Goal: Answer question/provide support: Share knowledge or assist other users

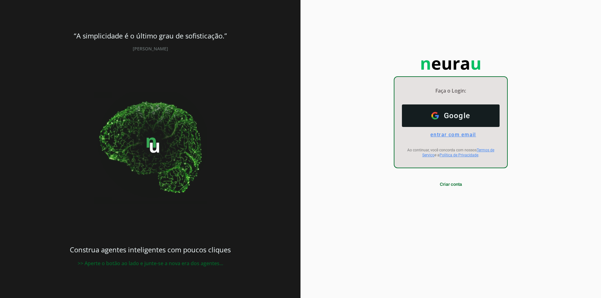
click at [465, 136] on span "entrar com email" at bounding box center [451, 135] width 51 height 6
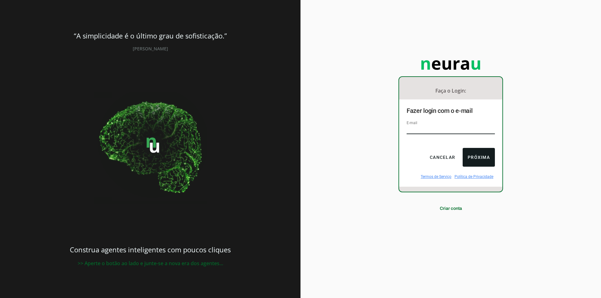
type input "operacional@grupofalconservicos.com.br"
click at [481, 152] on button "Próxima" at bounding box center [479, 157] width 32 height 19
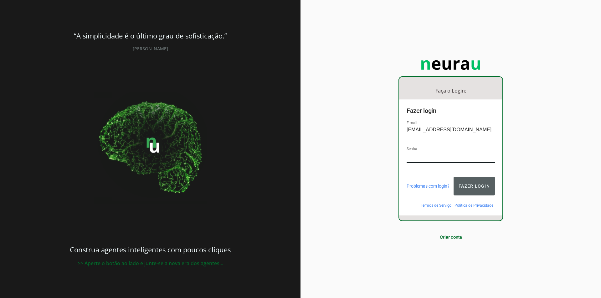
click at [483, 187] on button "Fazer login" at bounding box center [474, 186] width 41 height 19
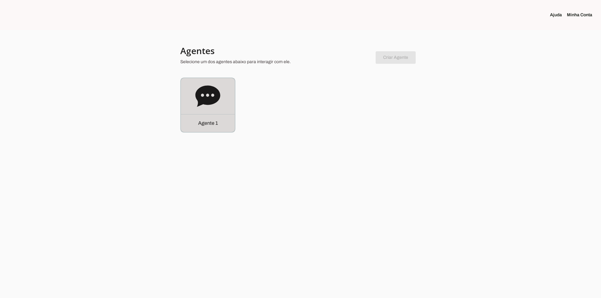
click at [212, 99] on icon at bounding box center [207, 96] width 25 height 21
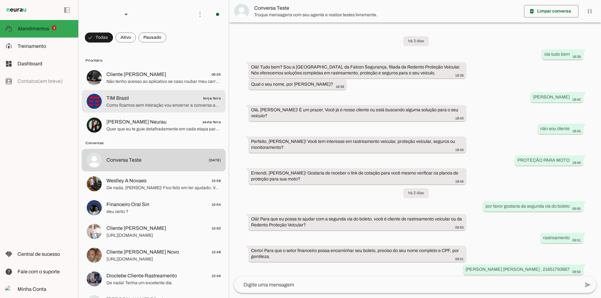
scroll to position [47, 0]
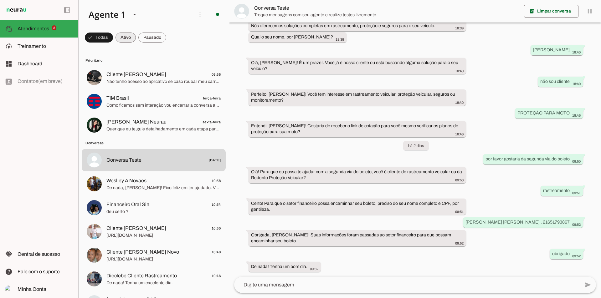
click at [123, 37] on span at bounding box center [126, 37] width 20 height 15
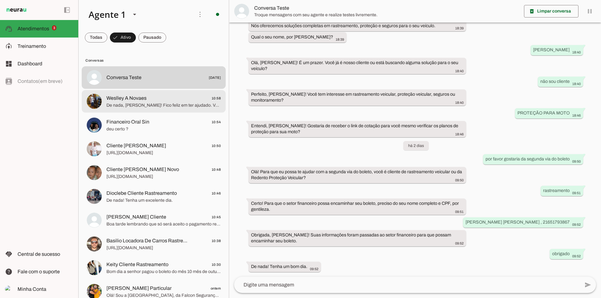
click at [157, 101] on span "Weslley A Novaes 10:58" at bounding box center [163, 99] width 114 height 8
